Goal: Information Seeking & Learning: Check status

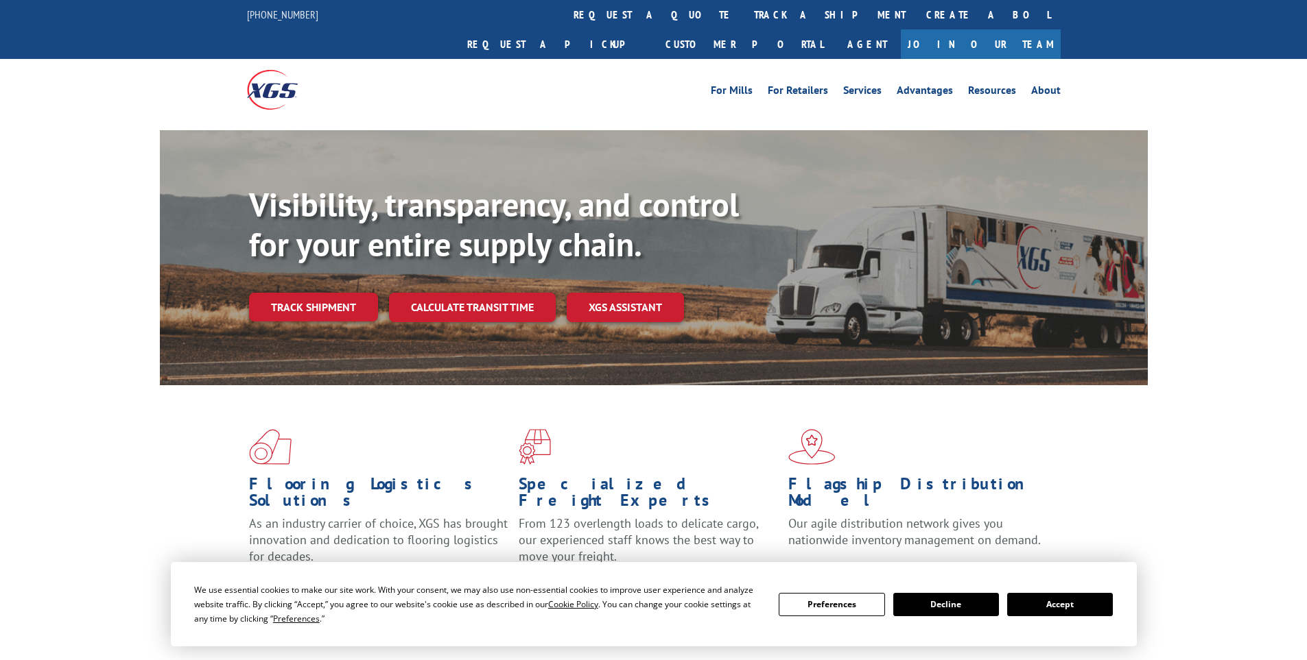
drag, startPoint x: 603, startPoint y: 21, endPoint x: 551, endPoint y: 37, distance: 54.0
click at [551, 59] on div "For [PERSON_NAME] For Retailers Services Advantages Resources About For [PERSON…" at bounding box center [653, 89] width 813 height 61
click at [743, 27] on link "track a shipment" at bounding box center [829, 14] width 172 height 29
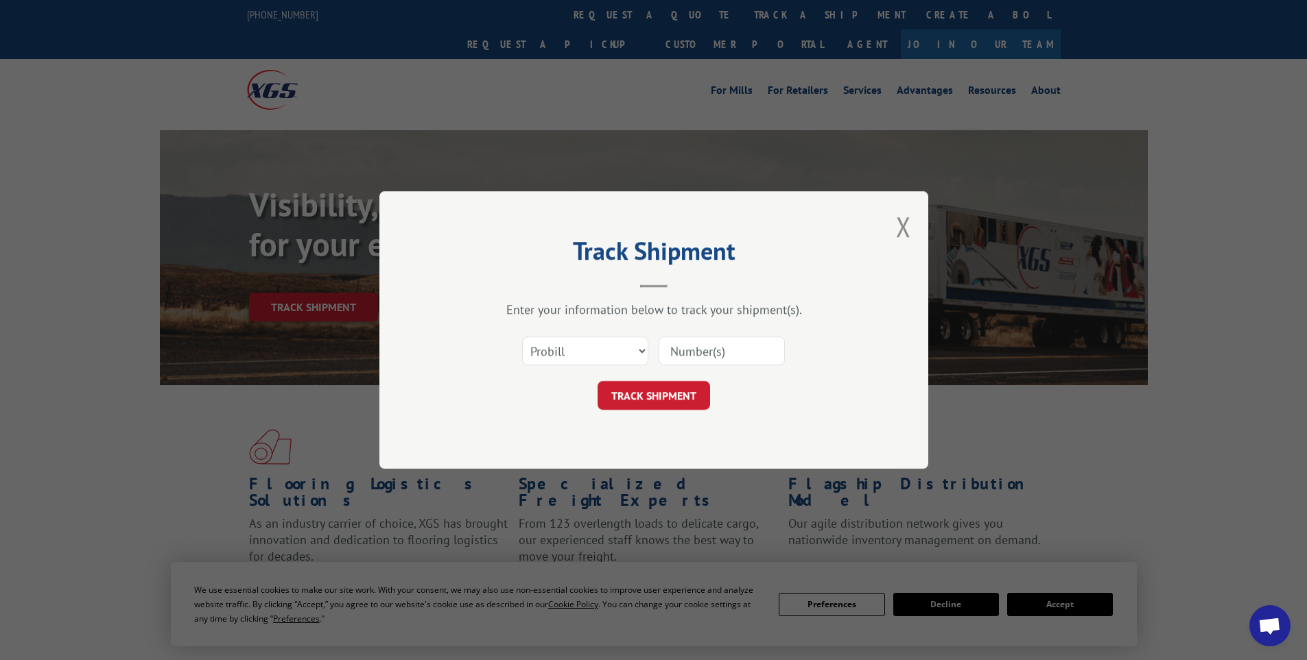
drag, startPoint x: 567, startPoint y: 355, endPoint x: 539, endPoint y: 337, distance: 33.3
click at [535, 330] on div "Select category... Probill BOL PO" at bounding box center [654, 351] width 412 height 45
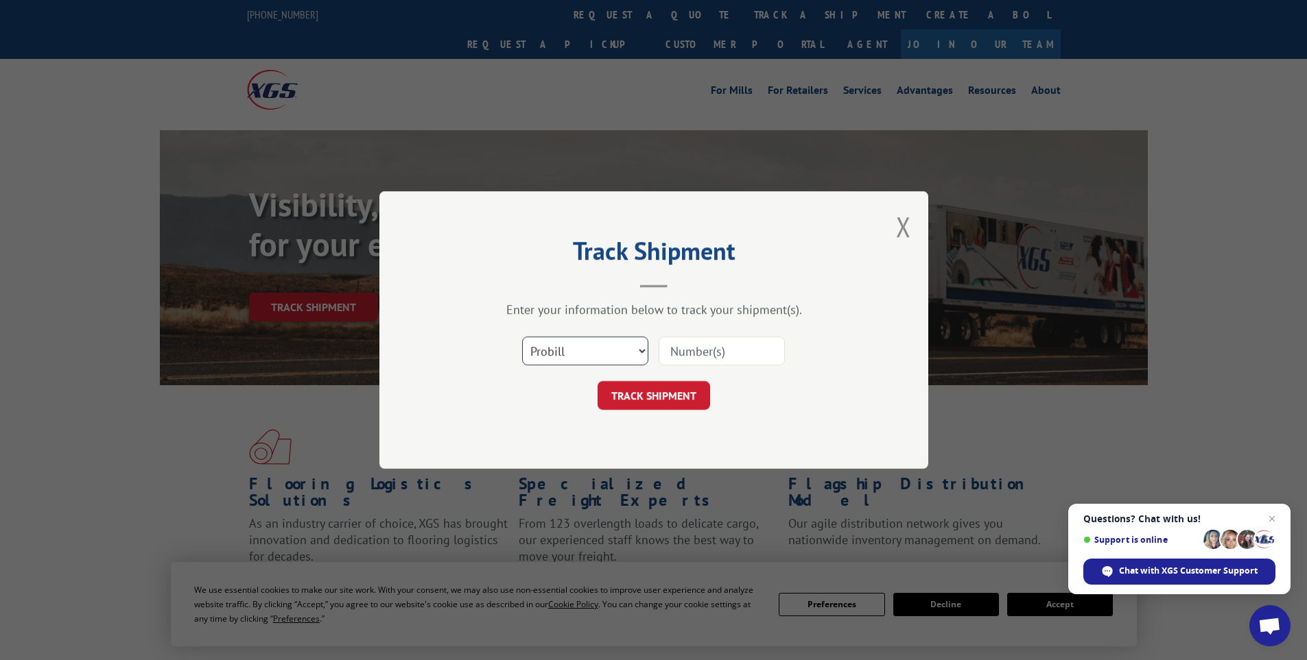
click at [549, 354] on select "Select category... Probill BOL PO" at bounding box center [585, 351] width 126 height 29
select select "bol"
click at [522, 337] on select "Select category... Probill BOL PO" at bounding box center [585, 351] width 126 height 29
click at [706, 366] on input at bounding box center [721, 351] width 126 height 29
paste input "6004295"
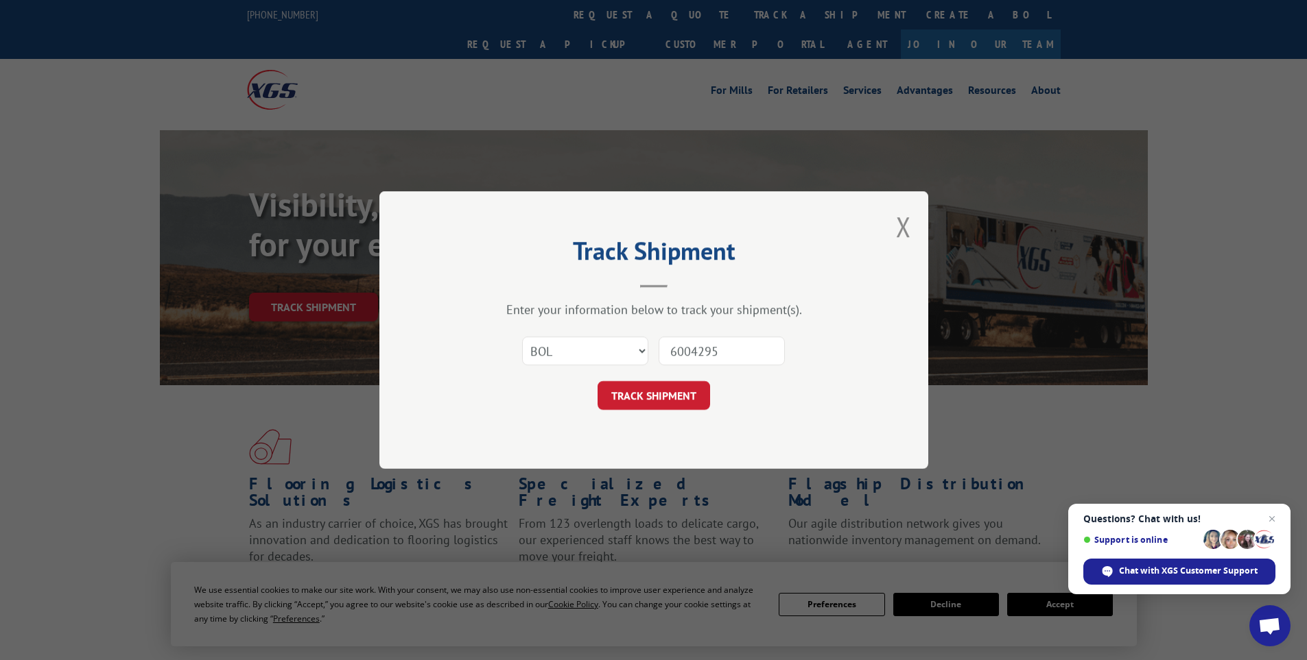
type input "6004295"
click at [597, 381] on button "TRACK SHIPMENT" at bounding box center [653, 395] width 112 height 29
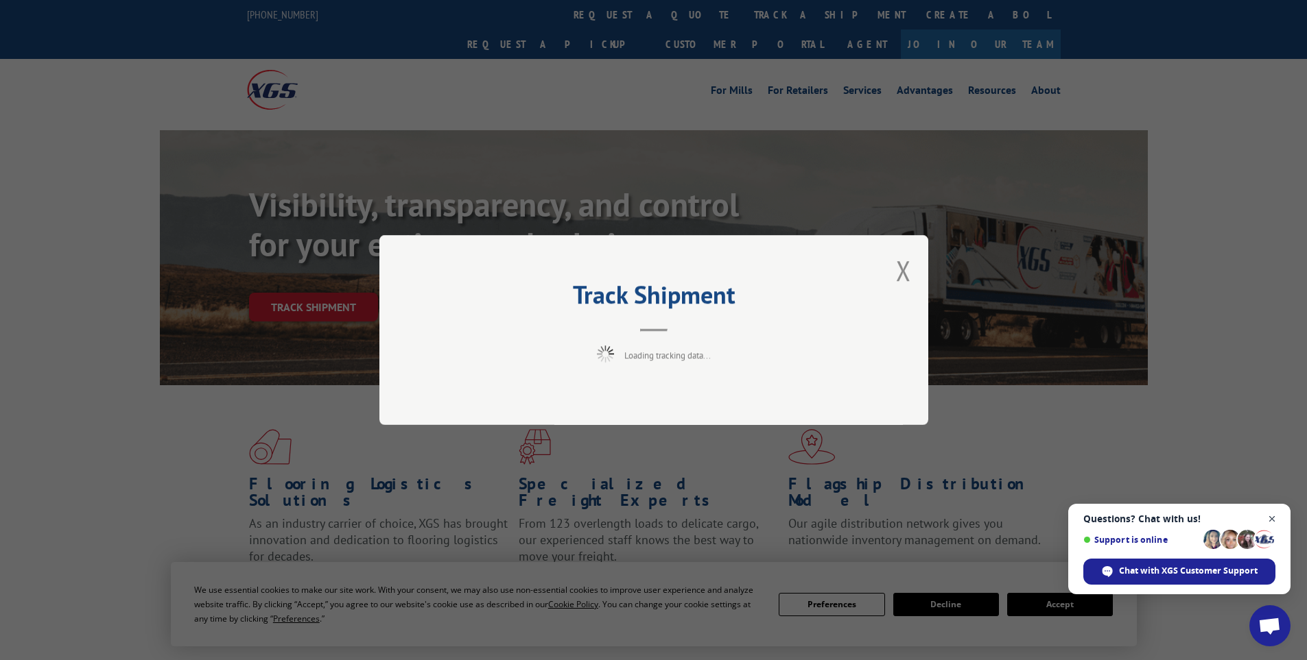
click at [1265, 521] on span "Open chat" at bounding box center [1271, 519] width 17 height 17
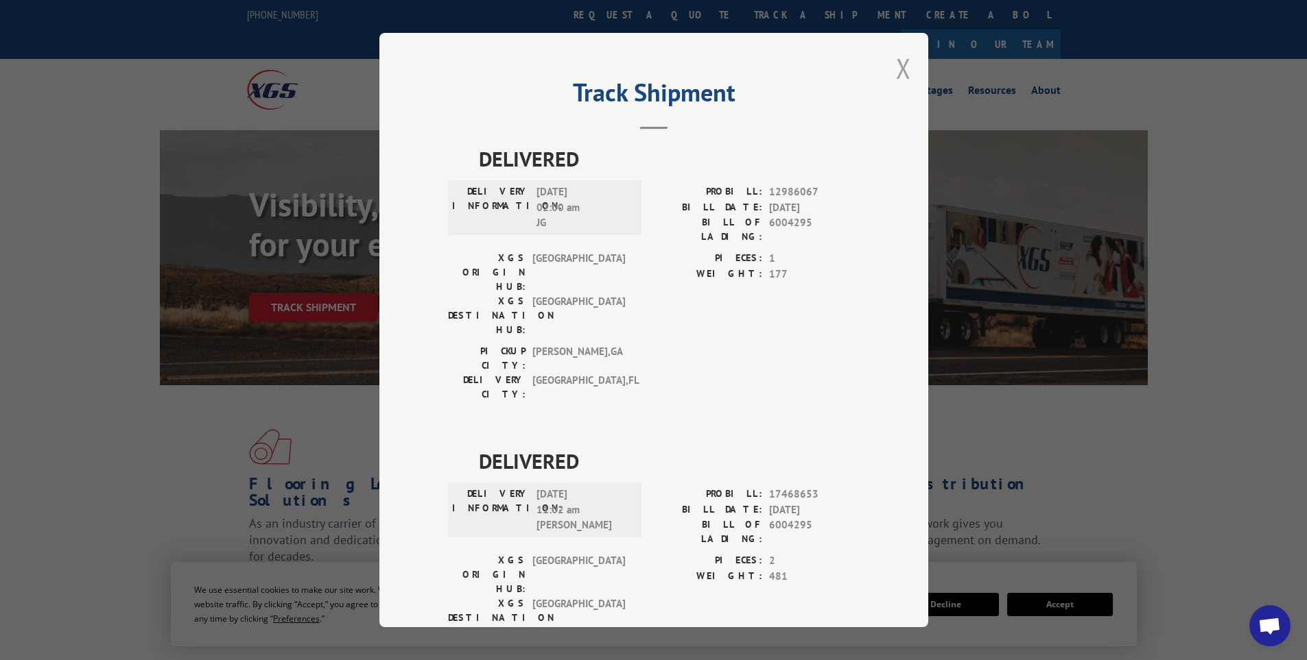
click at [897, 76] on button "Close modal" at bounding box center [903, 68] width 15 height 36
